Goal: Information Seeking & Learning: Learn about a topic

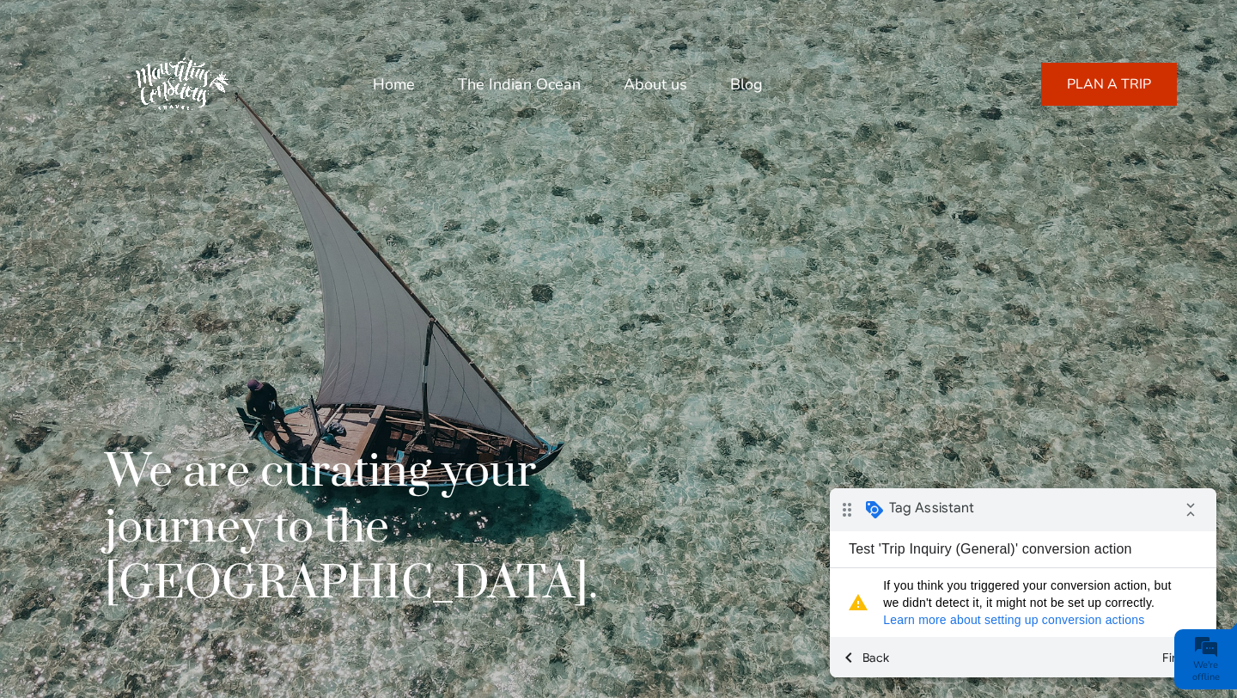
click at [204, 87] on img at bounding box center [182, 84] width 120 height 120
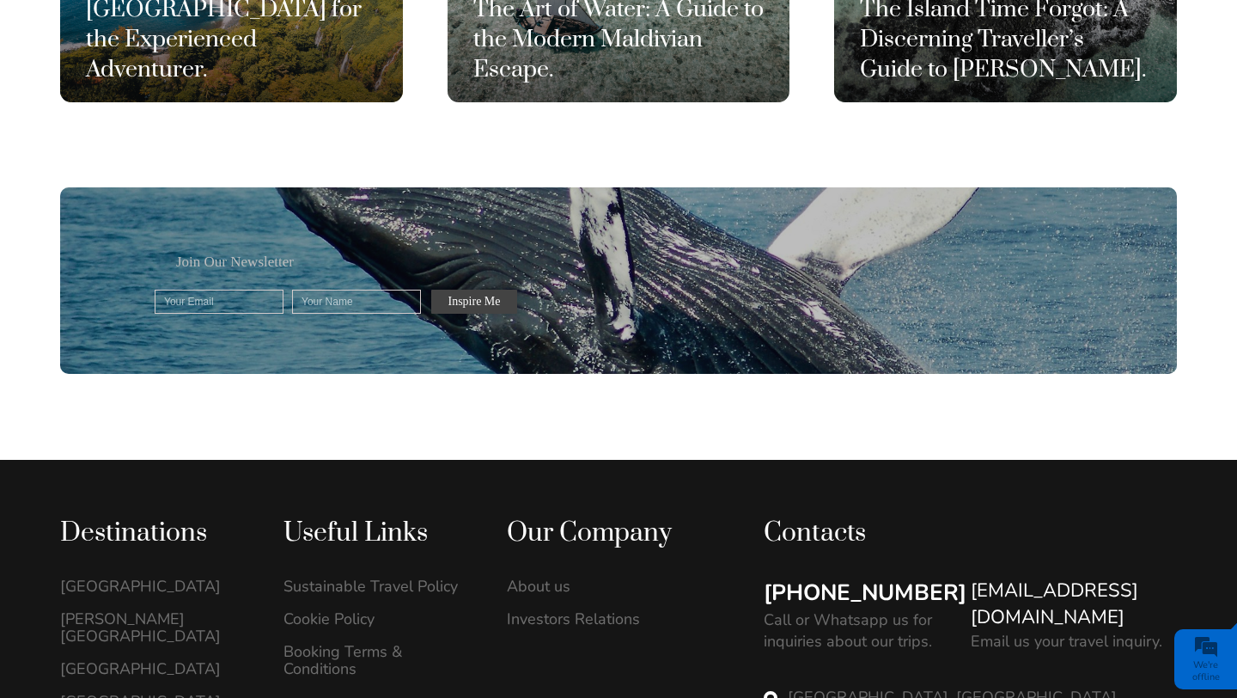
scroll to position [4728, 0]
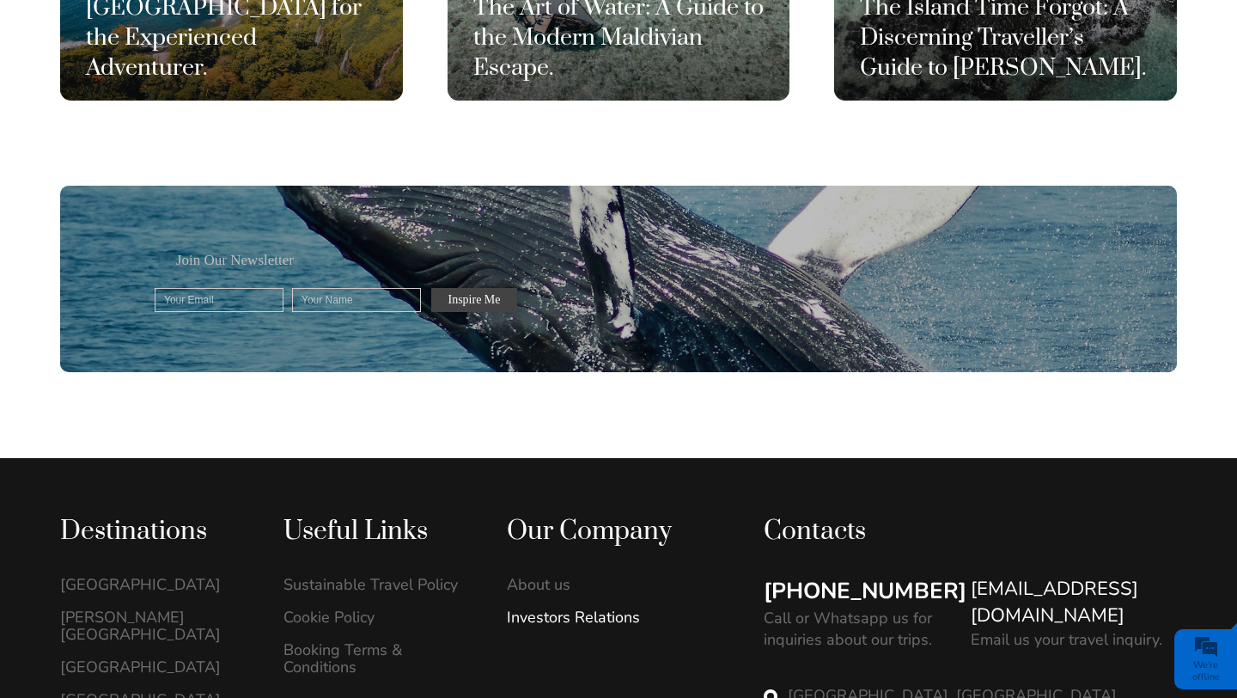
click at [582, 608] on link "Investors Relations" at bounding box center [600, 616] width 187 height 17
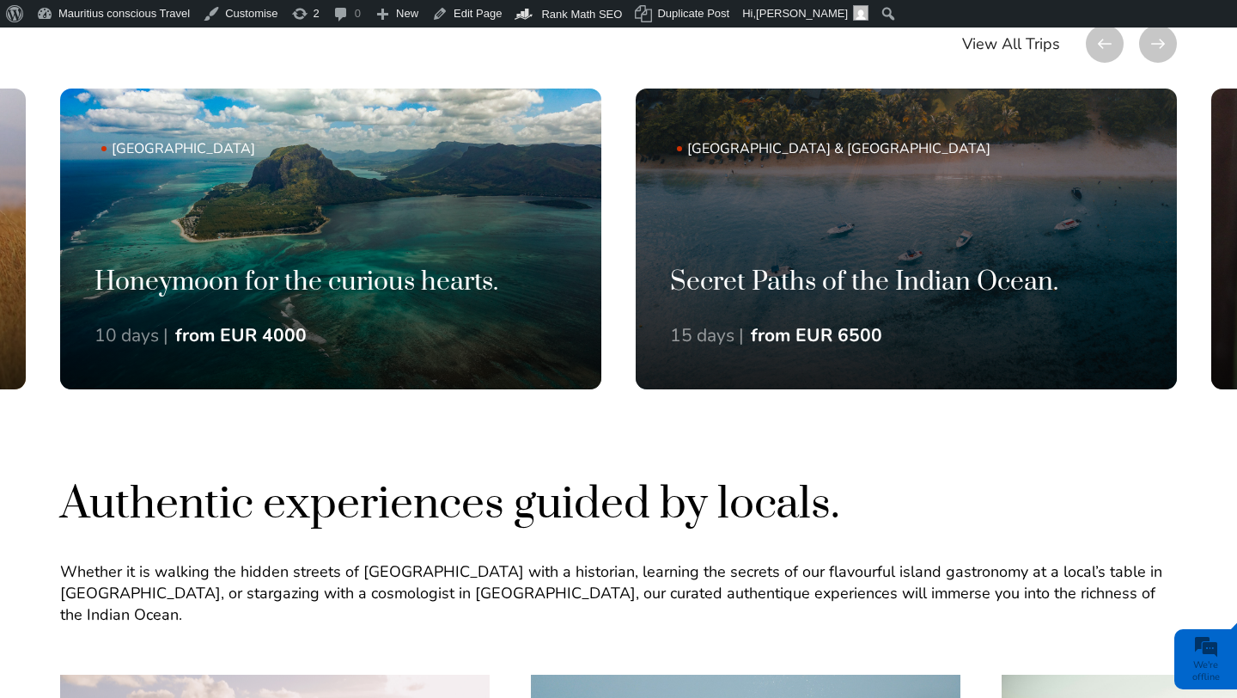
scroll to position [1257, 0]
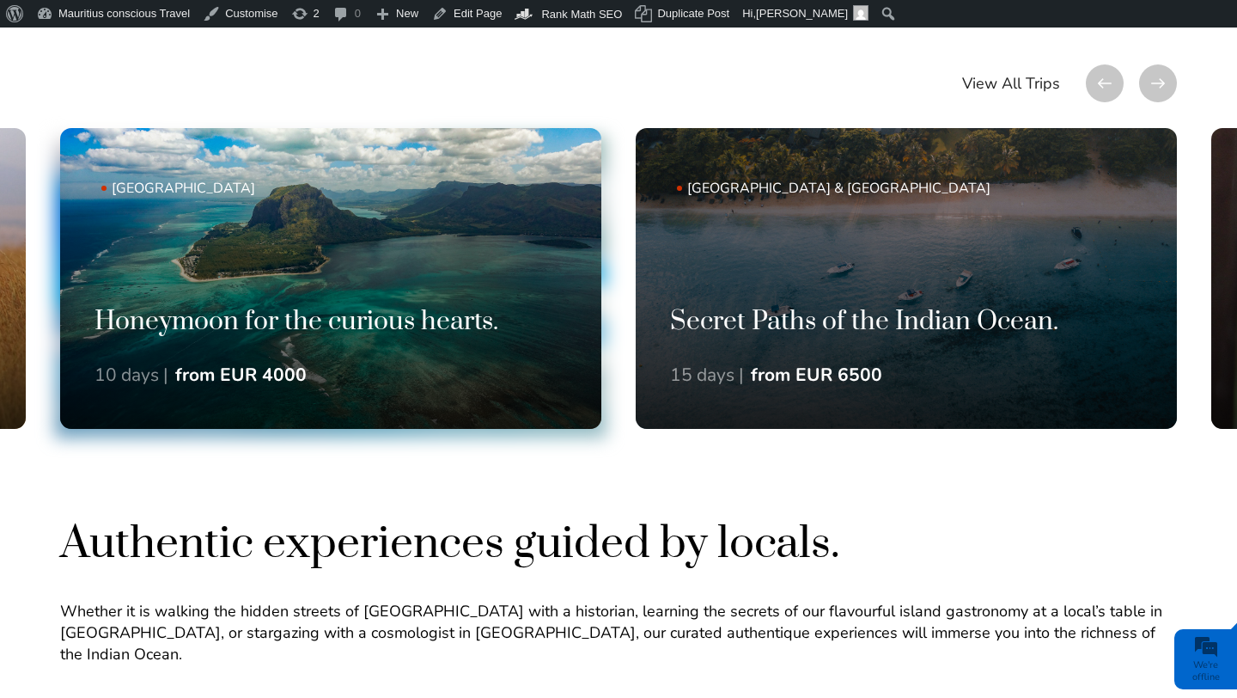
click at [425, 296] on link "Mauritius Honeymoon for the curious hearts. 10 days | from EUR 4000" at bounding box center [330, 278] width 541 height 301
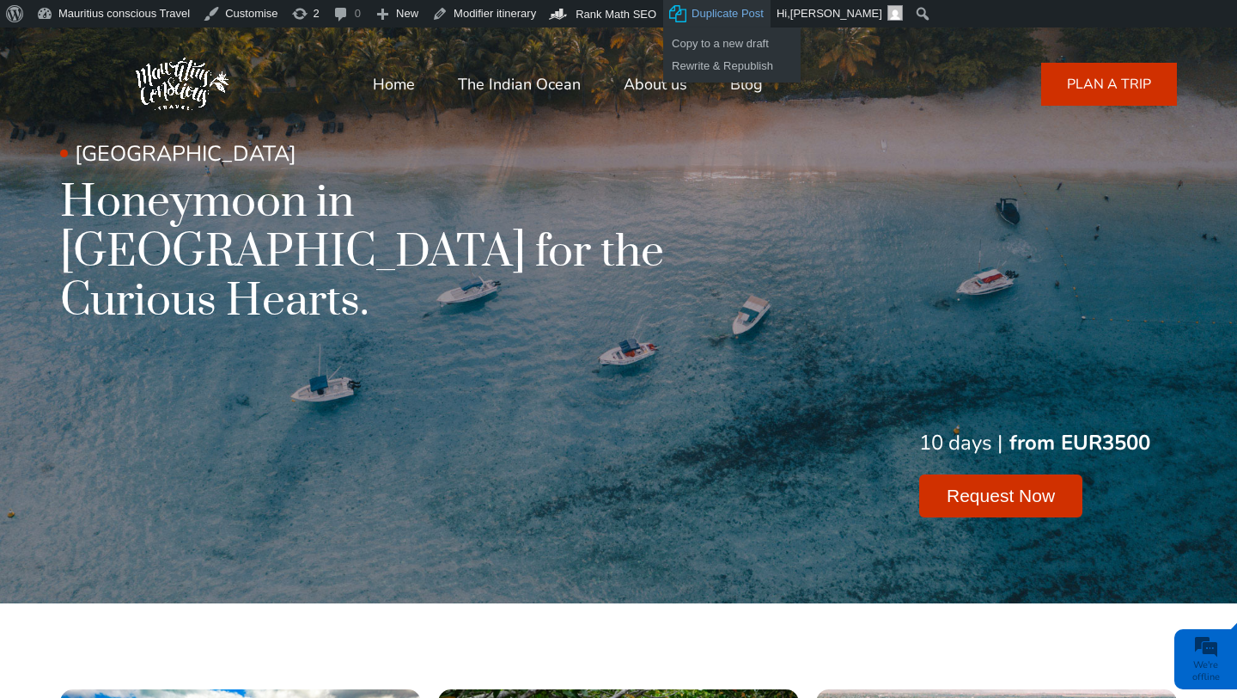
click at [753, 15] on span "Duplicate Post" at bounding box center [728, 13] width 72 height 27
